Goal: Task Accomplishment & Management: Use online tool/utility

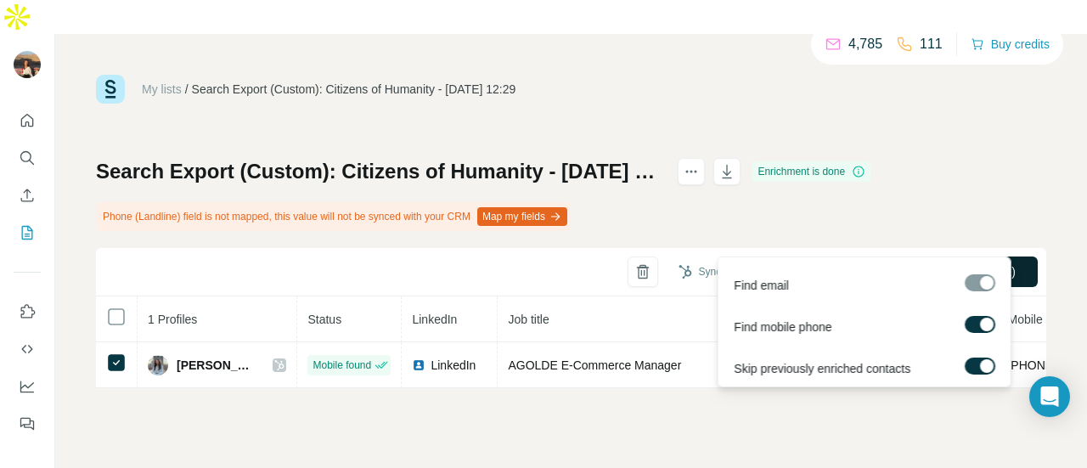
scroll to position [0, 149]
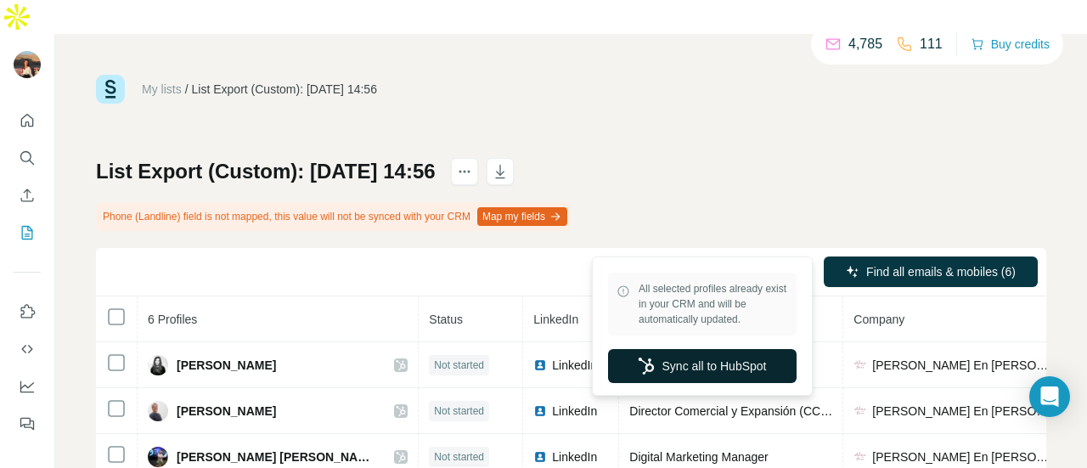
click at [702, 370] on button "Sync all to HubSpot" at bounding box center [702, 366] width 189 height 34
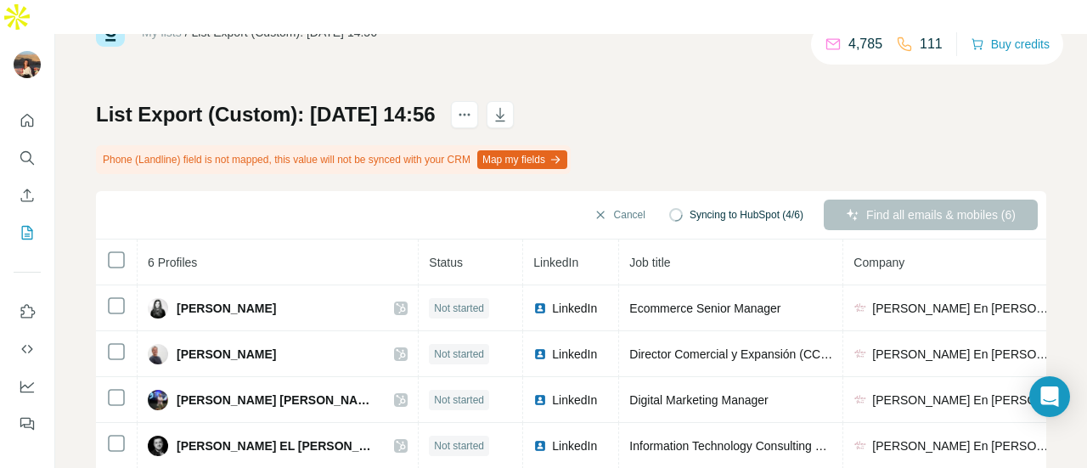
scroll to position [83, 0]
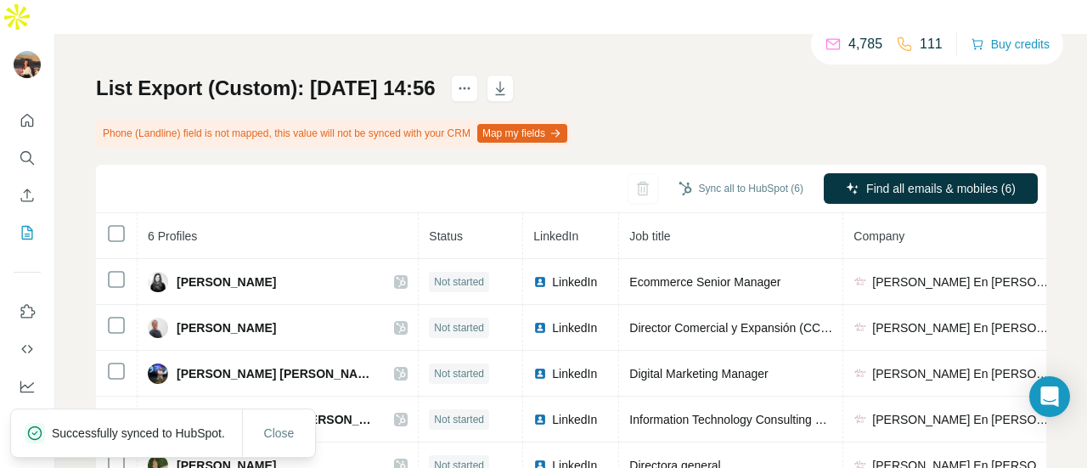
click at [734, 218] on th "Job title" at bounding box center [731, 236] width 224 height 46
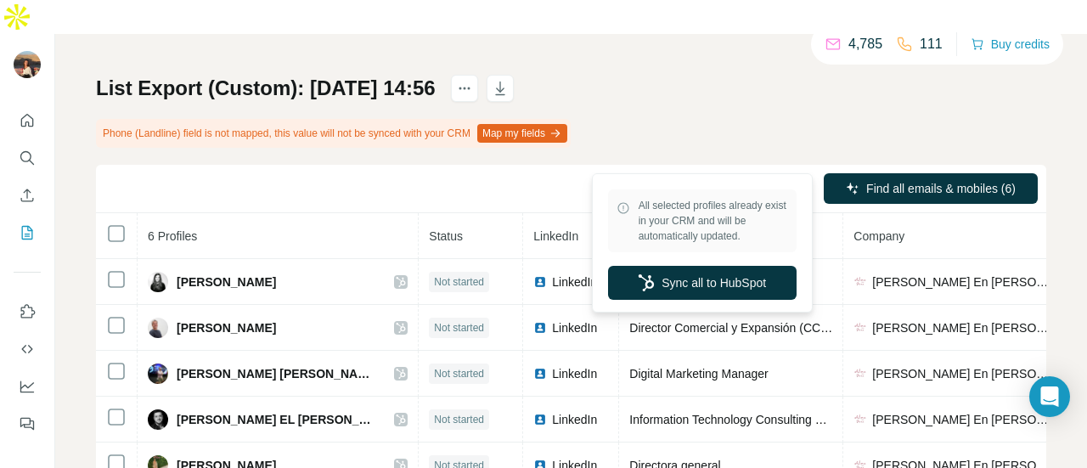
click at [701, 240] on span "All selected profiles already exist in your CRM and will be automatically updat…" at bounding box center [713, 221] width 149 height 46
click at [771, 283] on button "Sync all to HubSpot" at bounding box center [702, 283] width 189 height 34
click at [717, 286] on button "Sync all to HubSpot" at bounding box center [702, 283] width 189 height 34
